Goal: Task Accomplishment & Management: Use online tool/utility

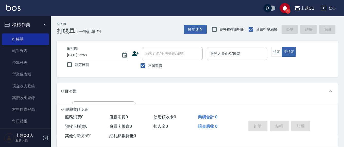
click at [247, 54] on input "服務人員姓名/編號" at bounding box center [237, 53] width 56 height 9
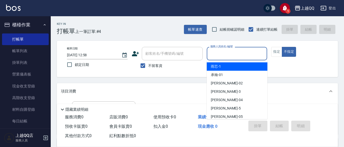
click at [243, 62] on ul "雨芯 -1 承翰 -01 隆華 -02 佩怡 -3 亭羽 -04 [PERSON_NAME]5 小詹 -05 欣樺 -6 冠華 -7 [PERSON_NAME…" at bounding box center [237, 89] width 61 height 59
click at [242, 66] on div "雨芯 -1" at bounding box center [237, 66] width 61 height 8
type input "雨芯-1"
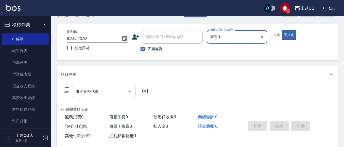
scroll to position [25, 0]
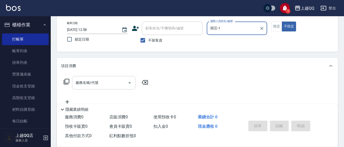
click at [84, 84] on div "服務名稱/代號 服務名稱/代號" at bounding box center [103, 82] width 63 height 13
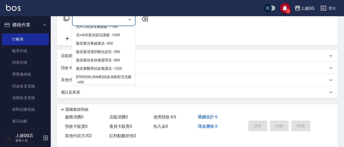
scroll to position [508, 0]
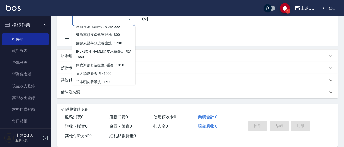
click at [102, 22] on span "髮原素活養健康洗 - 400" at bounding box center [103, 18] width 63 height 8
type input "髮原素活養健康洗(601)"
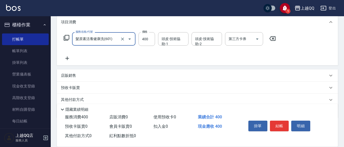
scroll to position [63, 0]
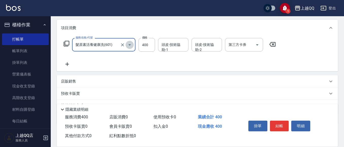
click at [128, 44] on icon "Open" at bounding box center [130, 45] width 6 height 6
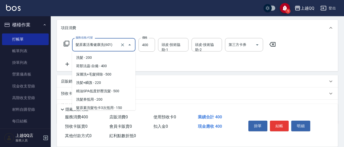
scroll to position [461, 0]
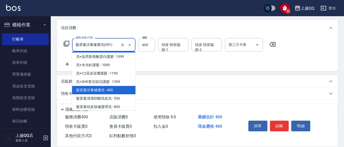
click at [162, 56] on div "服務名稱/代號 髮原素活養健康洗(601) 服務名稱/代號 價格 400 價格 頭皮-技術協助-1 頭皮-技術協助-1 頭皮-技術協助-2 頭皮-技術協助-2…" at bounding box center [170, 52] width 218 height 29
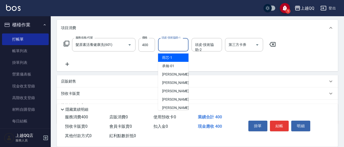
click at [174, 47] on input "頭皮-技術協助-1" at bounding box center [173, 44] width 26 height 9
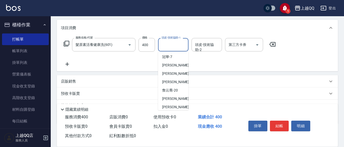
scroll to position [76, 0]
click at [172, 88] on div "[PERSON_NAME]-25" at bounding box center [173, 90] width 30 height 8
type input "[PERSON_NAME]-25"
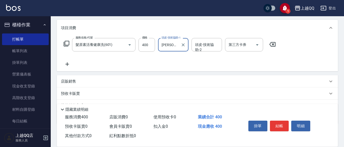
click at [283, 134] on div "掛單 結帳 明細" at bounding box center [280, 127] width 66 height 16
click at [285, 125] on button "結帳" at bounding box center [279, 126] width 19 height 11
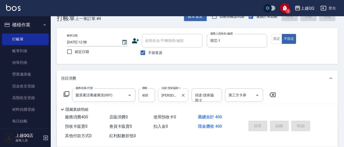
scroll to position [13, 0]
type input "[DATE] 14:43"
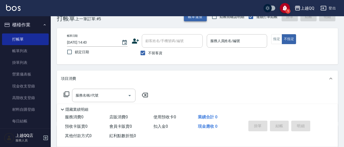
click at [197, 18] on button "帳單速查" at bounding box center [195, 16] width 23 height 9
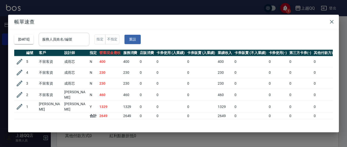
click at [76, 40] on div "服務人員姓名/編號 服務人員姓名/編號" at bounding box center [64, 39] width 51 height 13
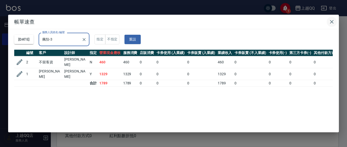
type input "佩怡-3"
click at [331, 18] on button "button" at bounding box center [332, 22] width 10 height 10
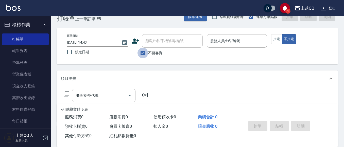
click at [144, 54] on input "不留客資" at bounding box center [143, 53] width 11 height 11
checkbox input "false"
click at [158, 40] on div "顧客姓名/手機號碼/編號 顧客姓名/手機號碼/編號" at bounding box center [172, 40] width 61 height 13
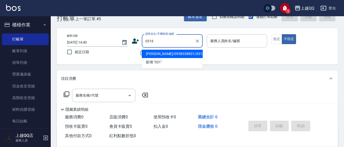
type input "0316"
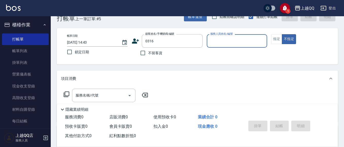
click at [282, 34] on button "不指定" at bounding box center [289, 39] width 14 height 10
type button "false"
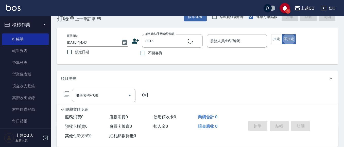
type input "[PERSON_NAME]曰/0953064929/0316"
type input "佩怡-3"
click at [272, 42] on button "指定" at bounding box center [276, 39] width 11 height 10
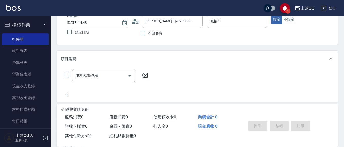
scroll to position [38, 0]
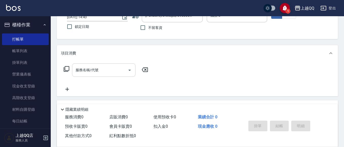
drag, startPoint x: 92, startPoint y: 76, endPoint x: 100, endPoint y: 72, distance: 8.5
click at [93, 76] on div "服務名稱/代號" at bounding box center [103, 69] width 63 height 13
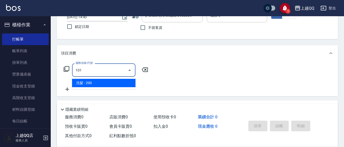
type input "洗髮(101)"
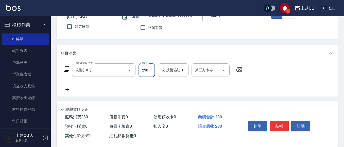
type input "230"
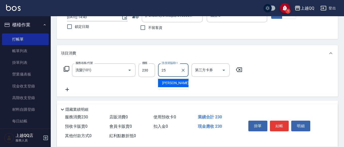
type input "[PERSON_NAME]-25"
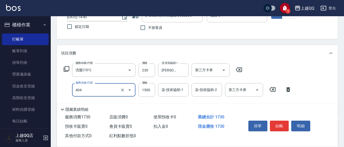
type input "設計染髮(404)"
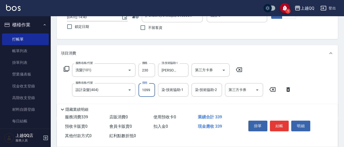
type input "1099"
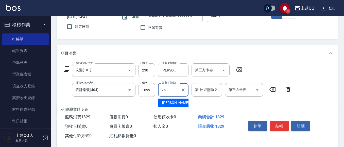
type input "[PERSON_NAME]-25"
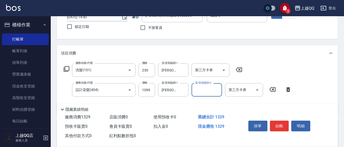
scroll to position [13, 0]
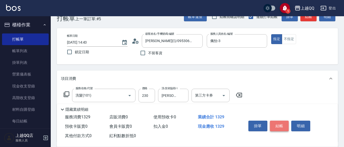
click at [285, 126] on button "結帳" at bounding box center [279, 126] width 19 height 11
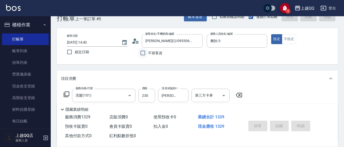
type input "[DATE] 15:05"
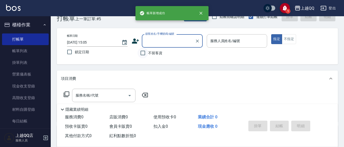
click at [142, 54] on input "不留客資" at bounding box center [143, 53] width 11 height 11
checkbox input "true"
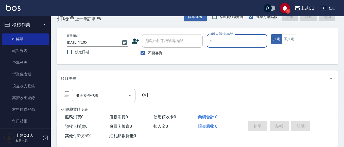
type input "佩怡-3"
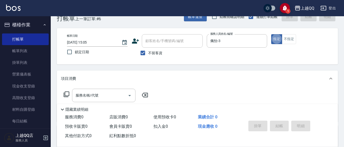
type button "true"
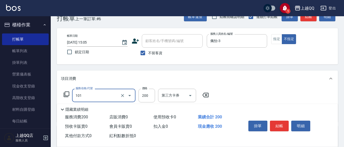
type input "洗髮(101)"
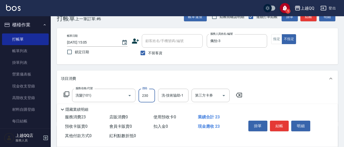
type input "230"
type input "2"
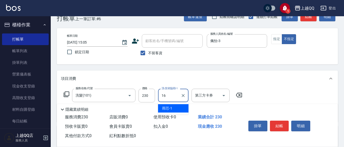
type input "[PERSON_NAME]-16"
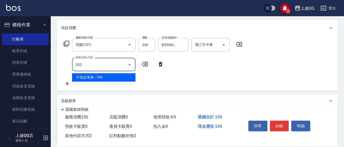
type input "不指定單剪(202)"
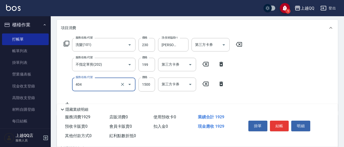
type input "設計染髮(404)"
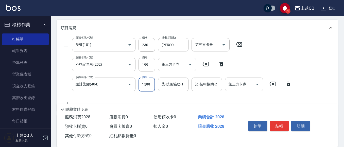
type input "1599"
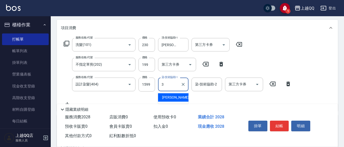
type input "佩怡-3"
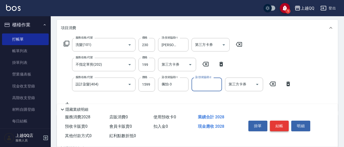
click at [275, 123] on button "結帳" at bounding box center [279, 126] width 19 height 11
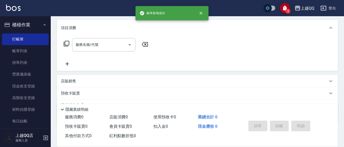
scroll to position [0, 0]
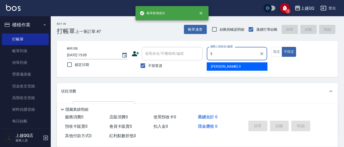
type input "佩怡-3"
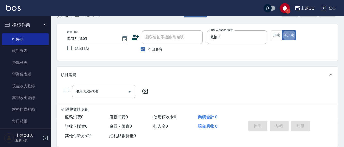
scroll to position [25, 0]
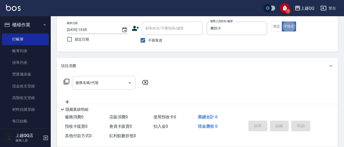
click at [119, 87] on input "服務名稱/代號" at bounding box center [99, 82] width 51 height 9
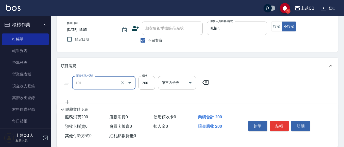
type input "洗髮(101)"
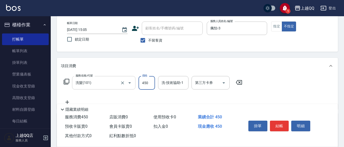
type input "450"
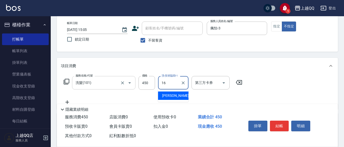
type input "[PERSON_NAME]-16"
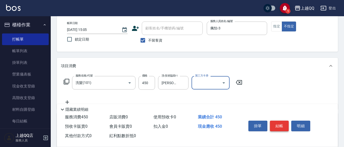
click at [276, 121] on button "結帳" at bounding box center [279, 126] width 19 height 11
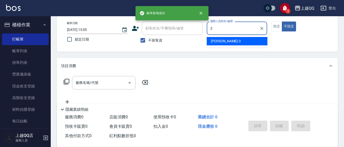
type input "佩怡-3"
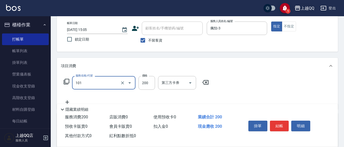
type input "洗髮(101)"
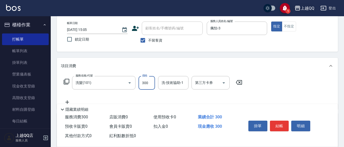
type input "300"
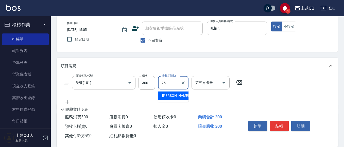
type input "[PERSON_NAME]-25"
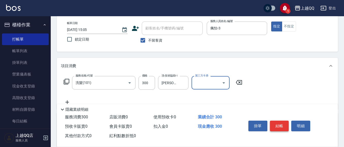
click at [279, 124] on button "結帳" at bounding box center [279, 126] width 19 height 11
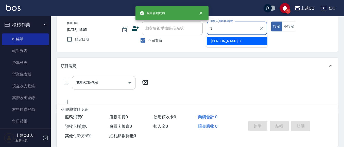
type input "佩怡-3"
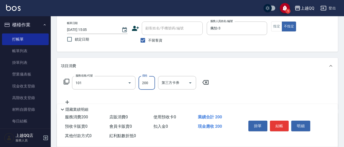
type input "洗髮(101)"
type input "230"
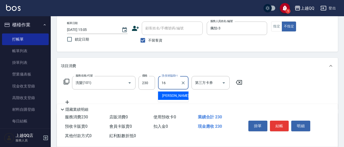
type input "[PERSON_NAME]-16"
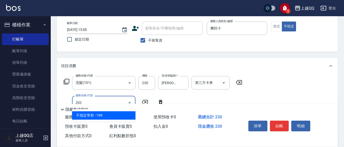
type input "不指定單剪(202)"
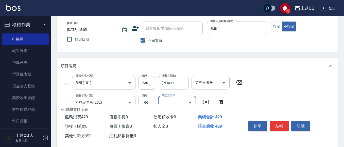
click at [280, 125] on button "結帳" at bounding box center [279, 126] width 19 height 11
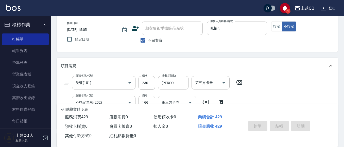
type input "[DATE] 15:06"
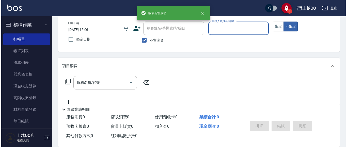
scroll to position [0, 0]
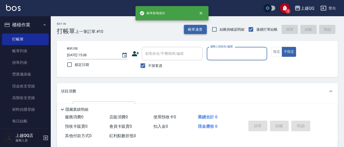
click at [198, 30] on button "帳單速查" at bounding box center [195, 29] width 23 height 9
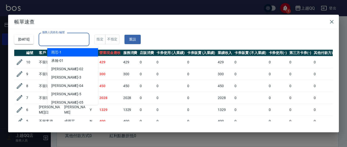
click at [57, 37] on div "服務人員姓名/編號 服務人員姓名/編號" at bounding box center [64, 39] width 51 height 13
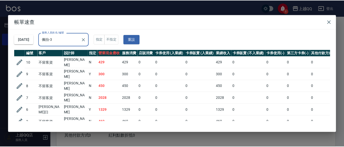
scroll to position [22, 0]
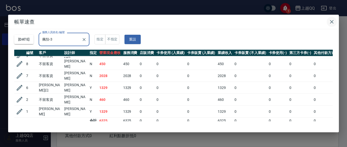
type input "佩怡-3"
click at [332, 23] on icon "button" at bounding box center [332, 22] width 4 height 4
